Goal: Task Accomplishment & Management: Manage account settings

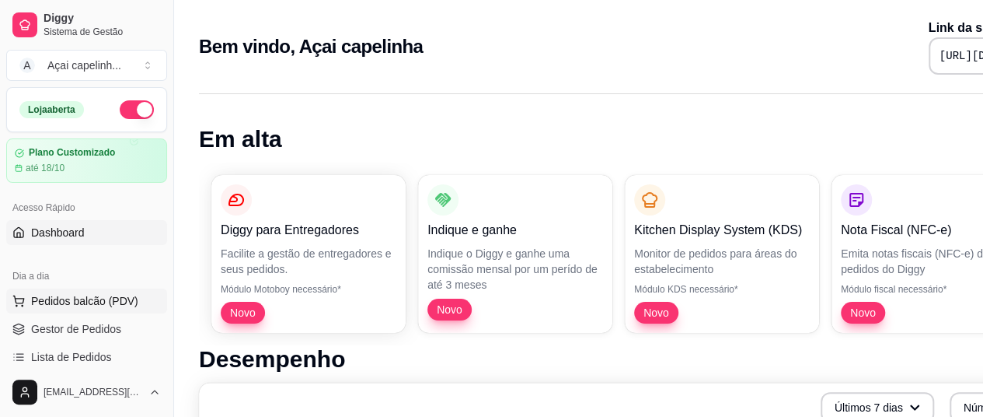
click at [72, 298] on span "Pedidos balcão (PDV)" at bounding box center [84, 301] width 107 height 16
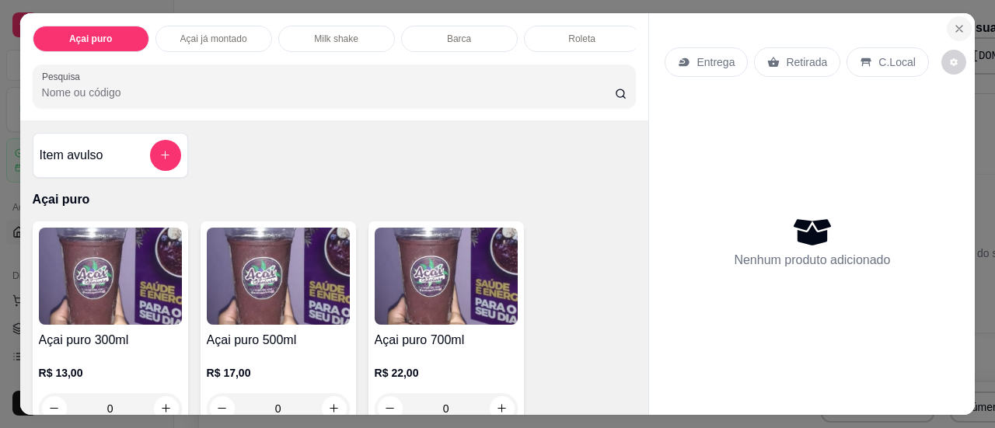
click at [953, 23] on icon "Close" at bounding box center [959, 29] width 12 height 12
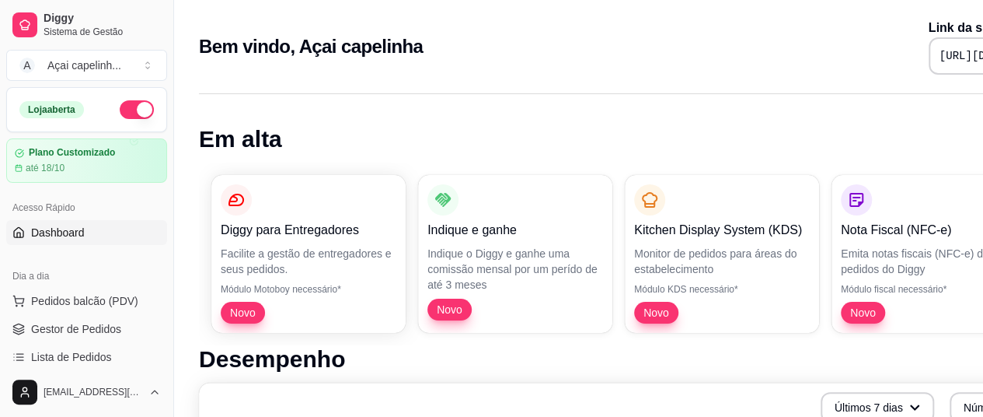
scroll to position [78, 0]
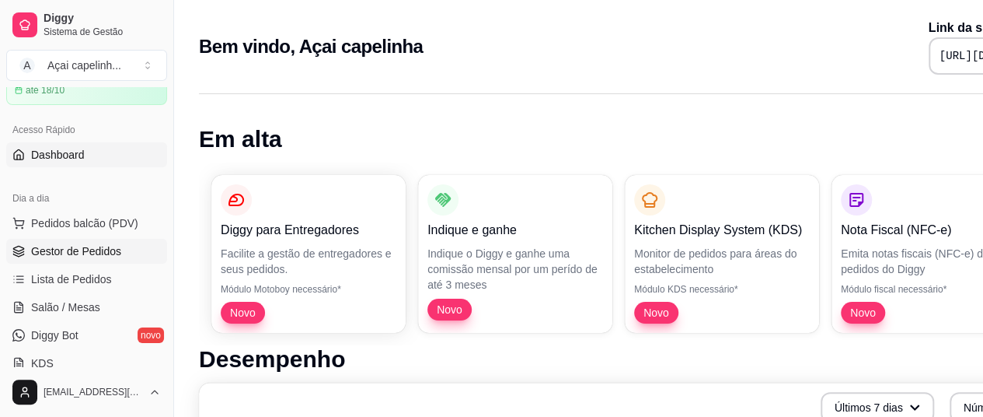
click at [124, 249] on link "Gestor de Pedidos" at bounding box center [86, 251] width 161 height 25
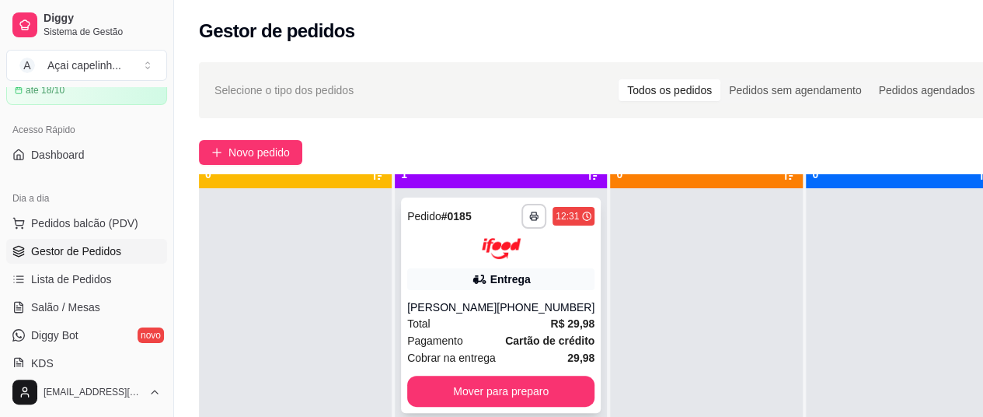
scroll to position [44, 0]
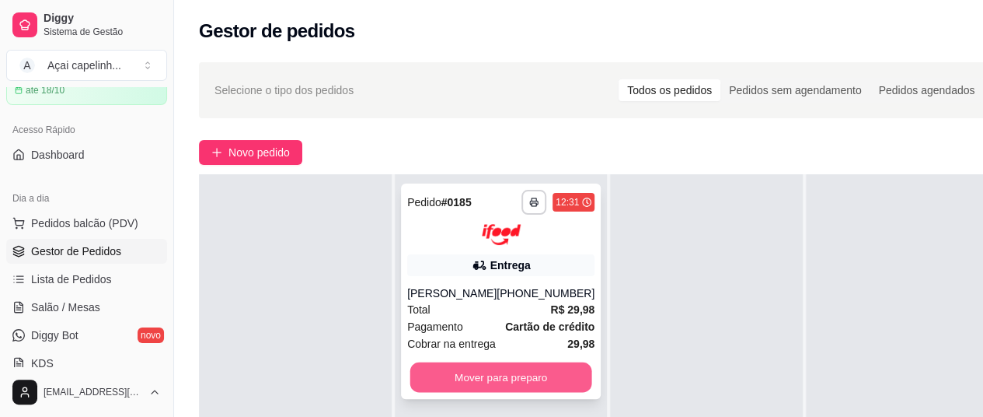
click at [435, 392] on button "Mover para preparo" at bounding box center [501, 376] width 182 height 30
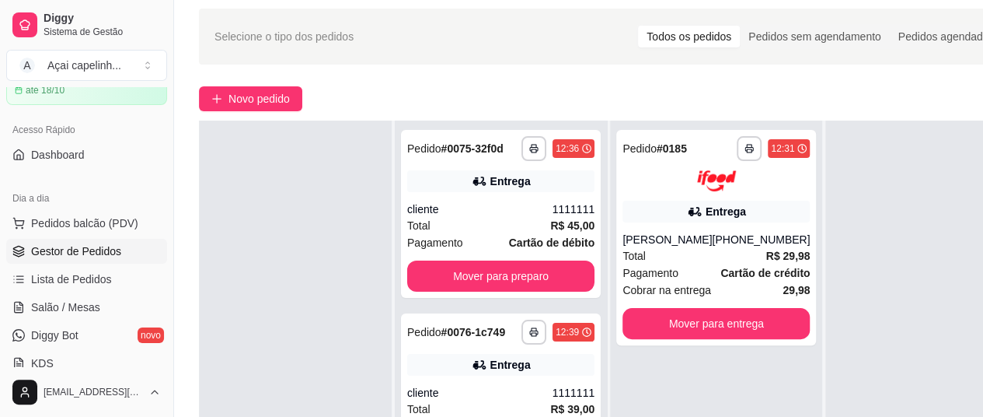
scroll to position [78, 0]
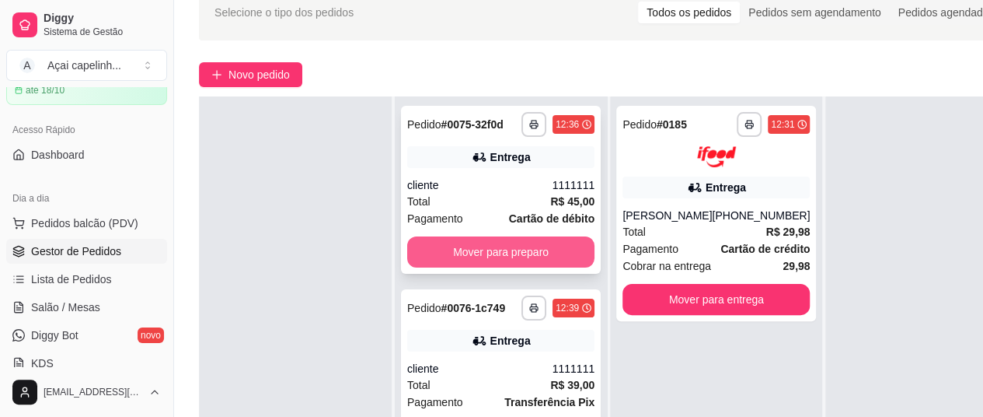
click at [503, 267] on button "Mover para preparo" at bounding box center [500, 251] width 187 height 31
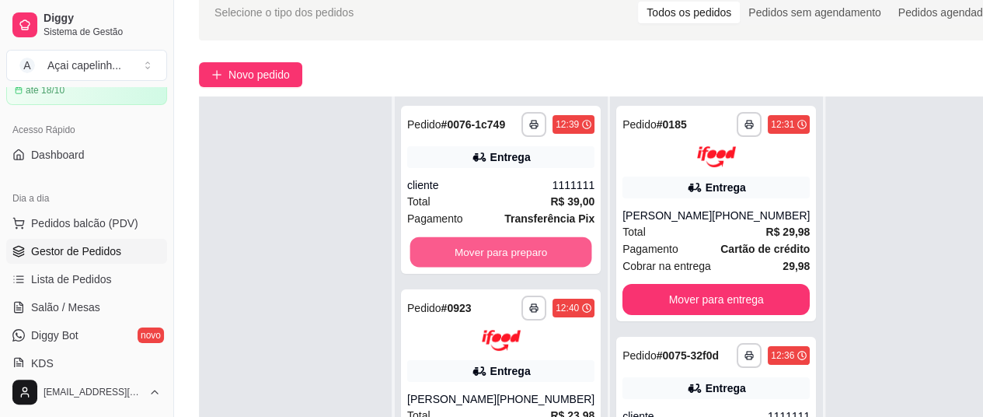
click at [503, 267] on button "Mover para preparo" at bounding box center [501, 252] width 182 height 30
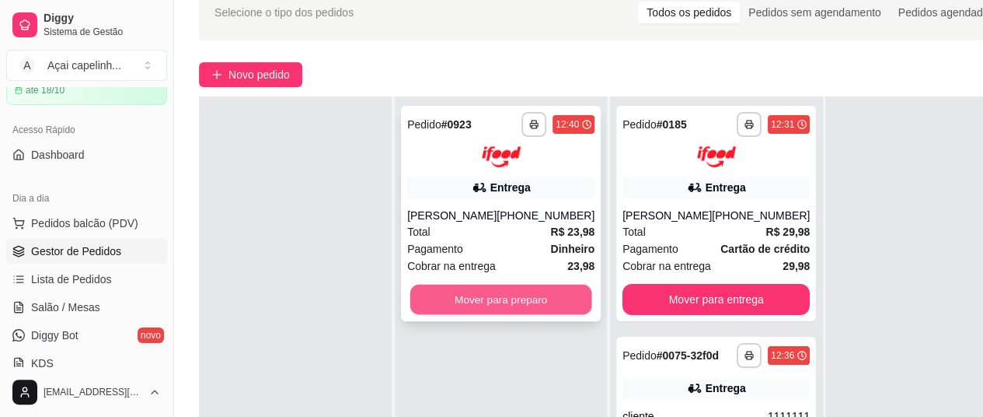
click at [494, 295] on button "Mover para preparo" at bounding box center [501, 299] width 182 height 30
